Goal: Navigation & Orientation: Find specific page/section

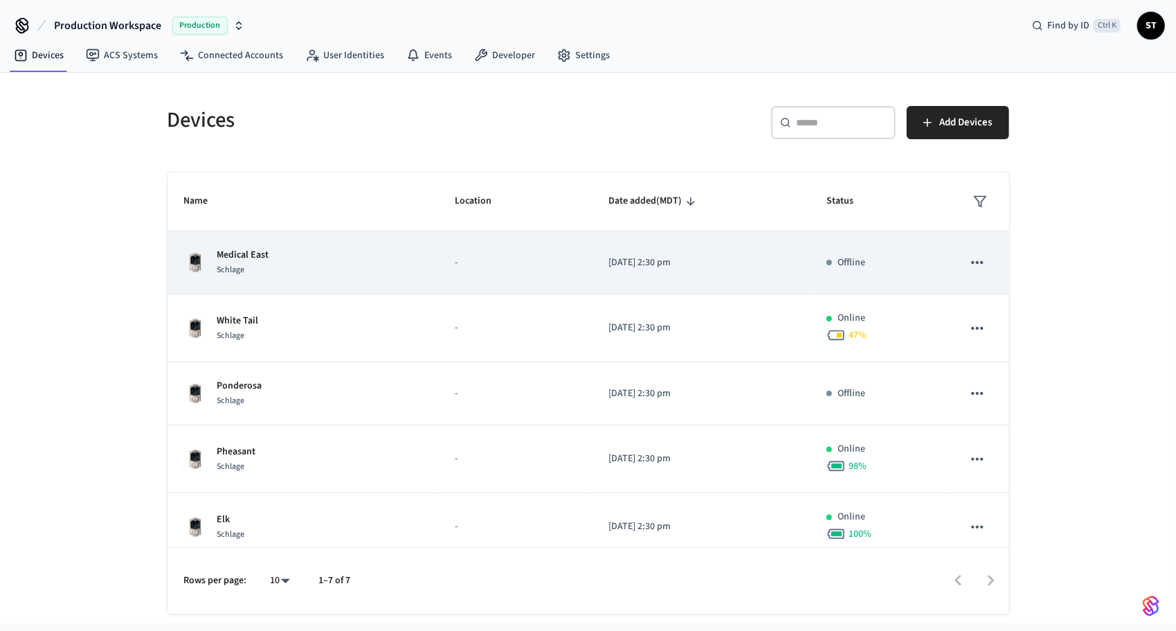
click at [244, 266] on span "Schlage" at bounding box center [231, 270] width 28 height 12
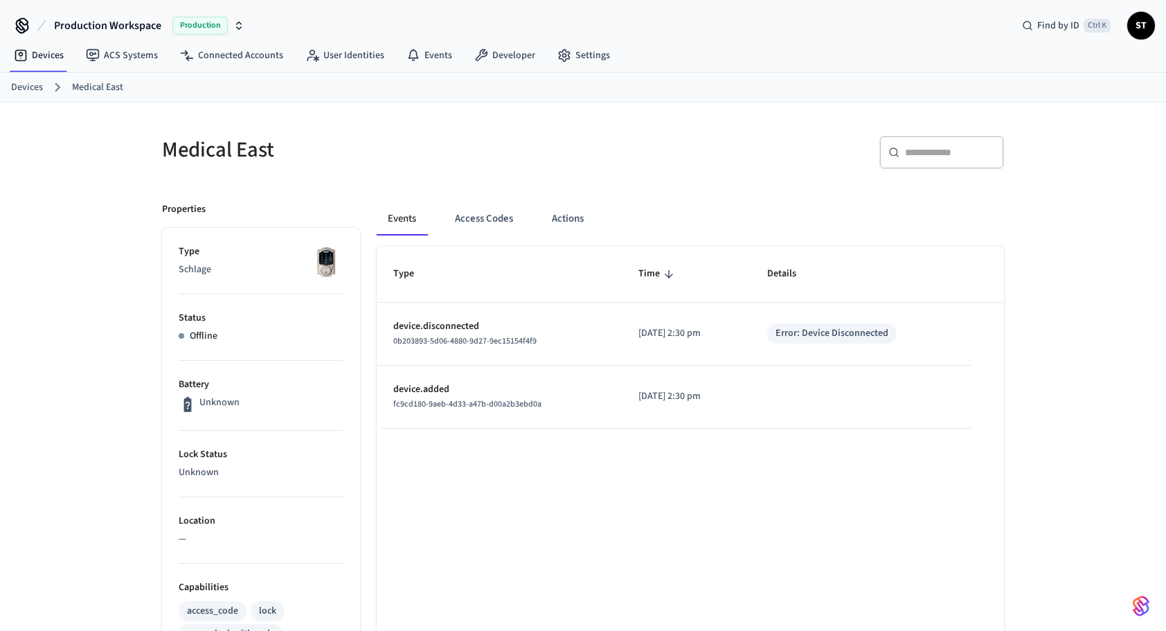
click at [235, 147] on h5 "Medical East" at bounding box center [368, 150] width 413 height 28
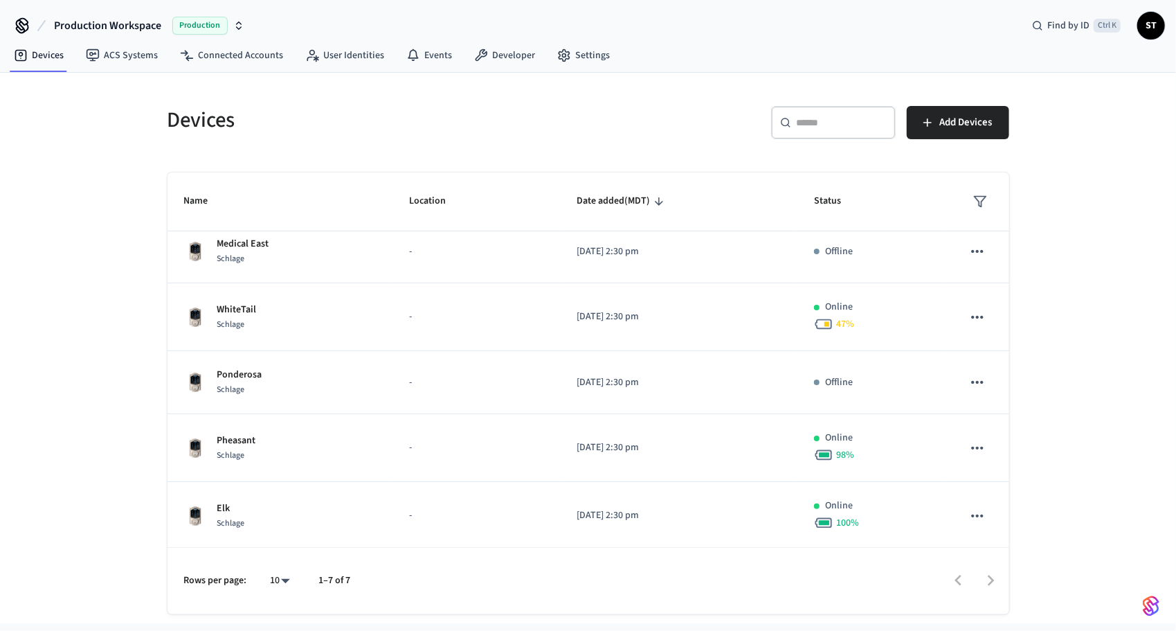
scroll to position [147, 0]
